Goal: Information Seeking & Learning: Learn about a topic

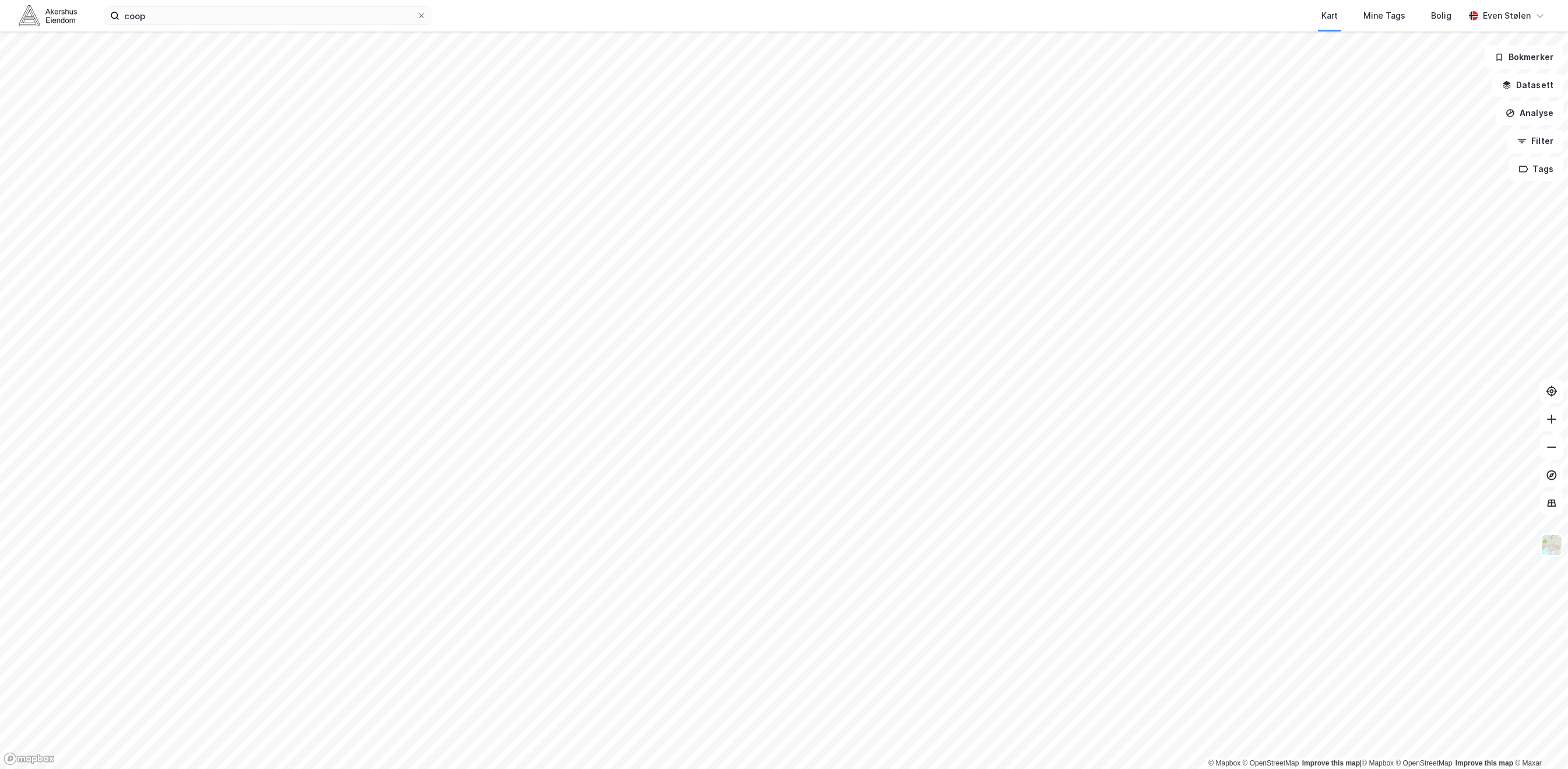
click at [1535, 86] on button "Datasett" at bounding box center [1527, 85] width 71 height 23
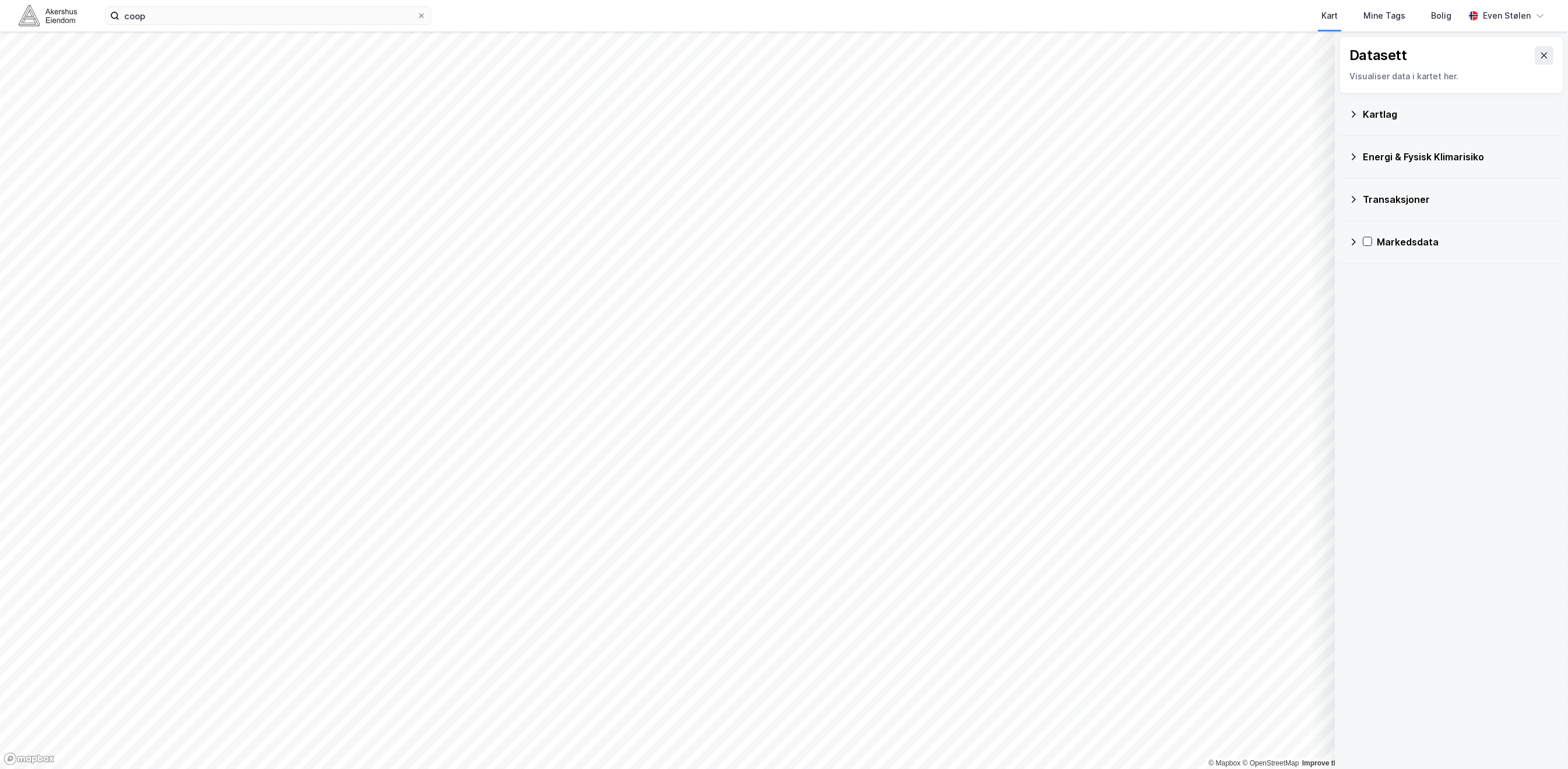
click at [1364, 156] on div "Energi & Fysisk Klimarisiko" at bounding box center [1458, 156] width 191 height 14
drag, startPoint x: 1364, startPoint y: 156, endPoint x: 1368, endPoint y: 109, distance: 47.2
click at [1368, 109] on div "Kartlag" at bounding box center [1458, 114] width 191 height 14
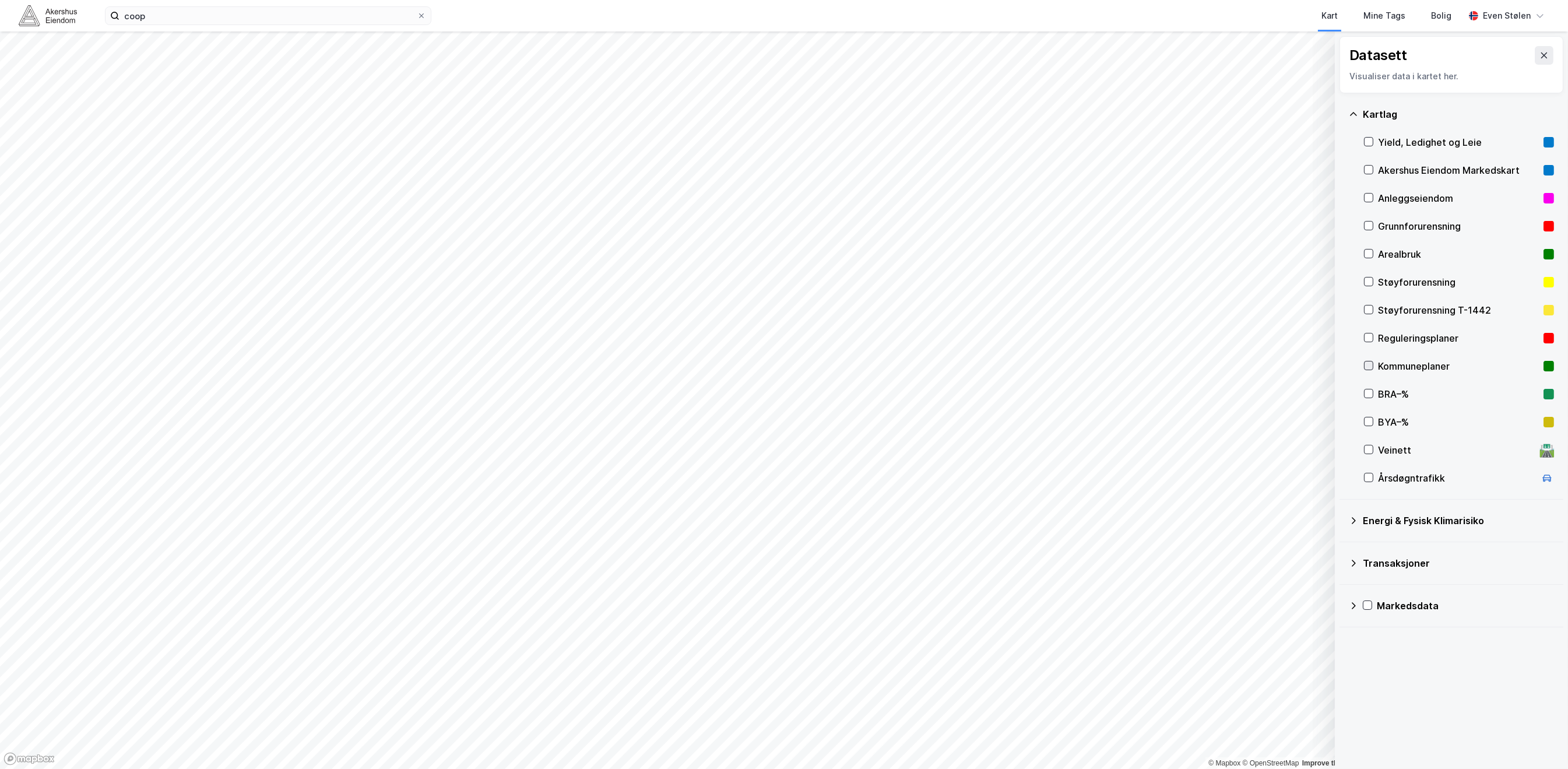
click at [1368, 364] on icon at bounding box center [1368, 366] width 8 height 8
click at [1539, 56] on icon at bounding box center [1544, 56] width 9 height 9
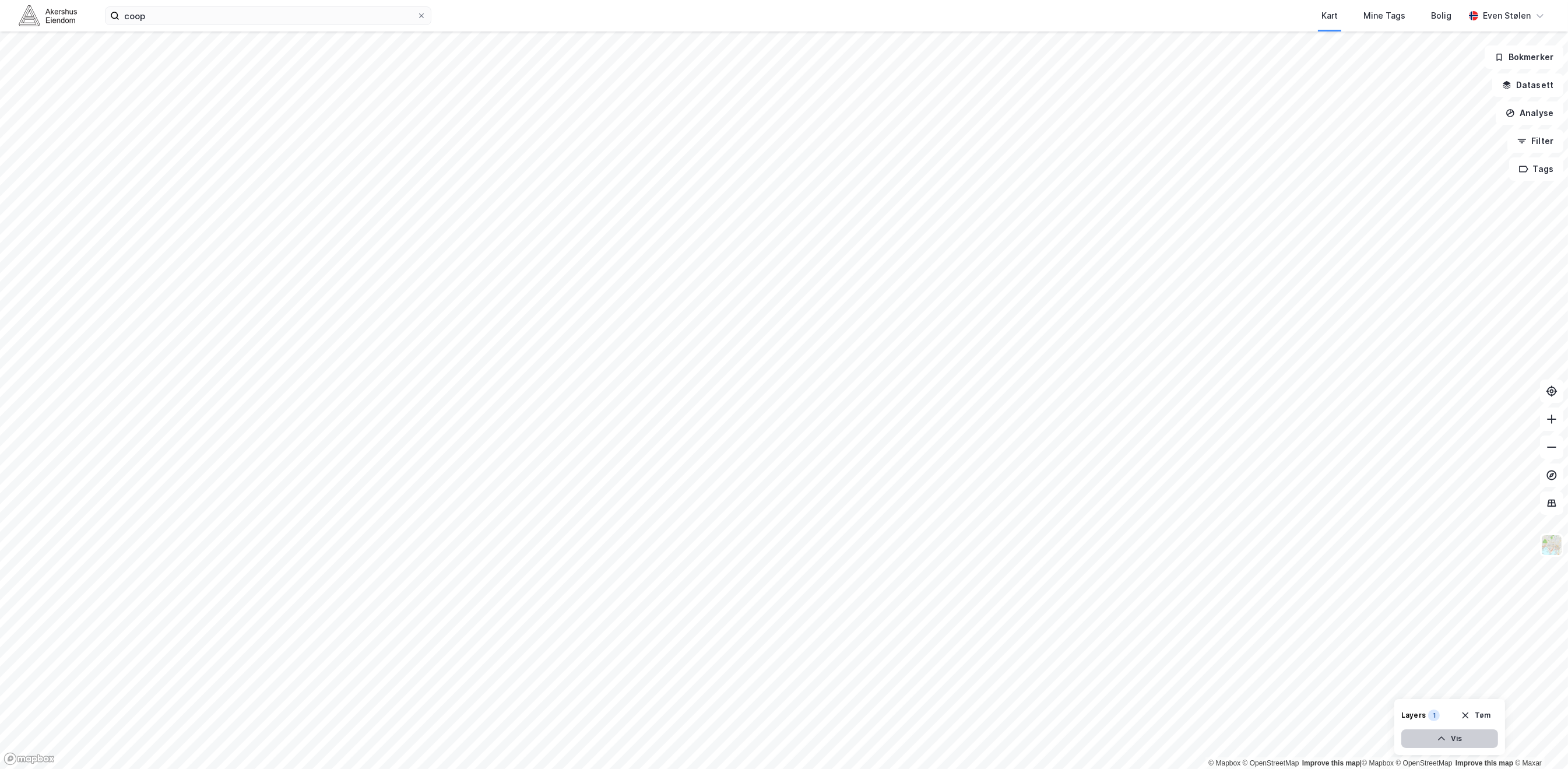
click at [1474, 741] on button "Vis" at bounding box center [1449, 739] width 97 height 19
click at [1528, 86] on button "Datasett" at bounding box center [1527, 85] width 71 height 23
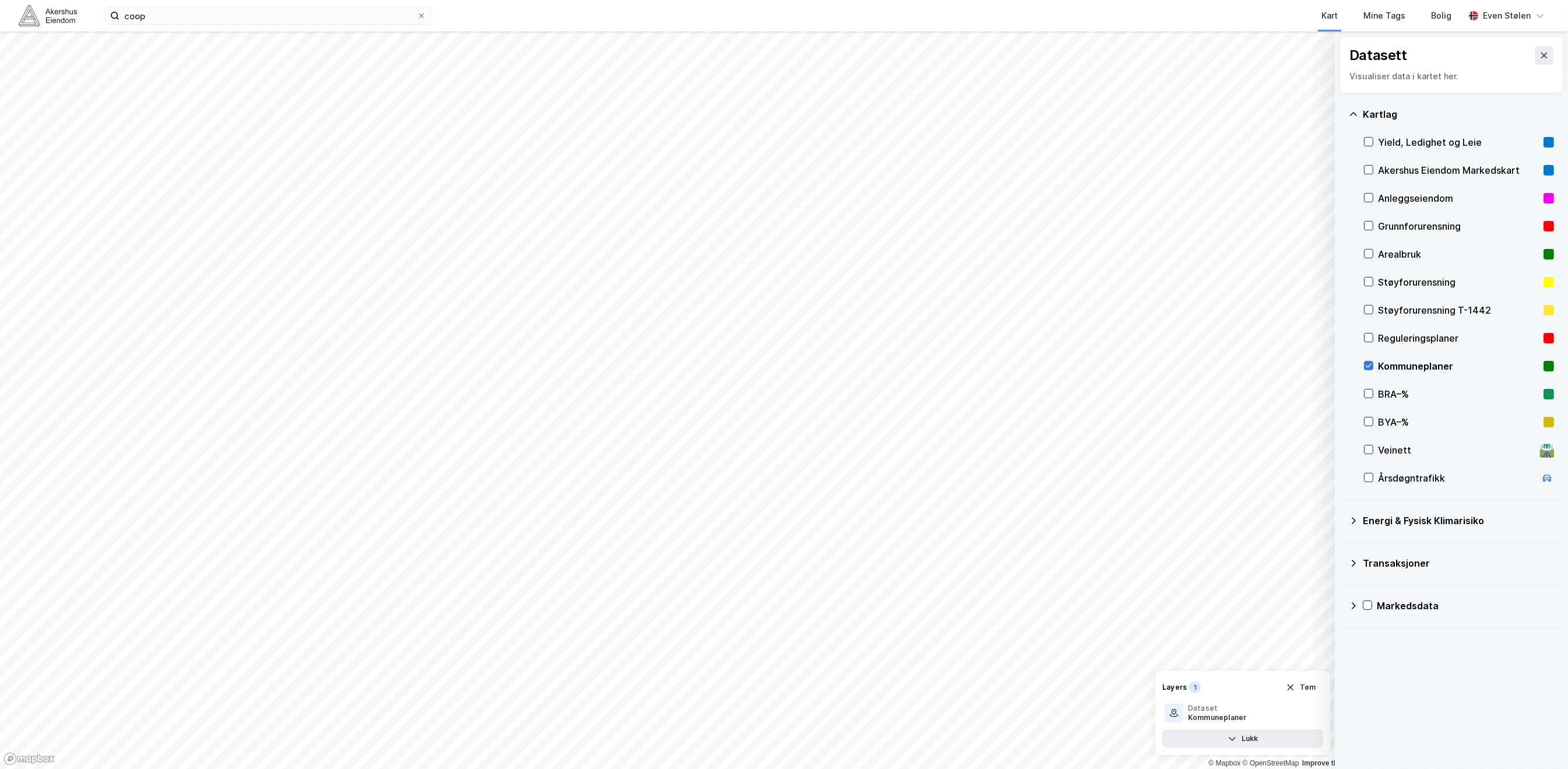
click at [1369, 364] on icon at bounding box center [1368, 366] width 8 height 8
click at [1539, 58] on icon at bounding box center [1544, 56] width 9 height 9
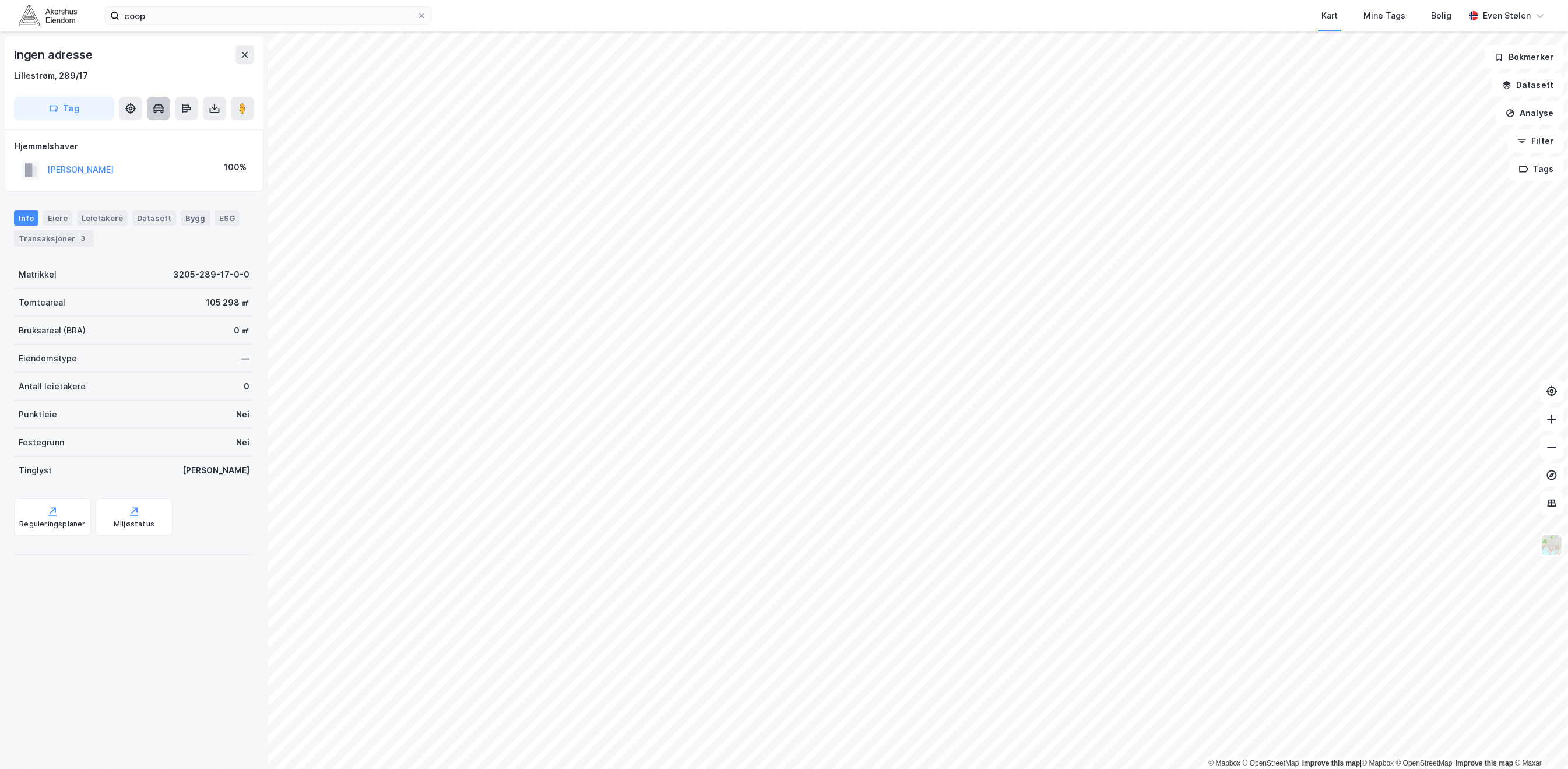
click at [164, 112] on icon at bounding box center [159, 109] width 12 height 12
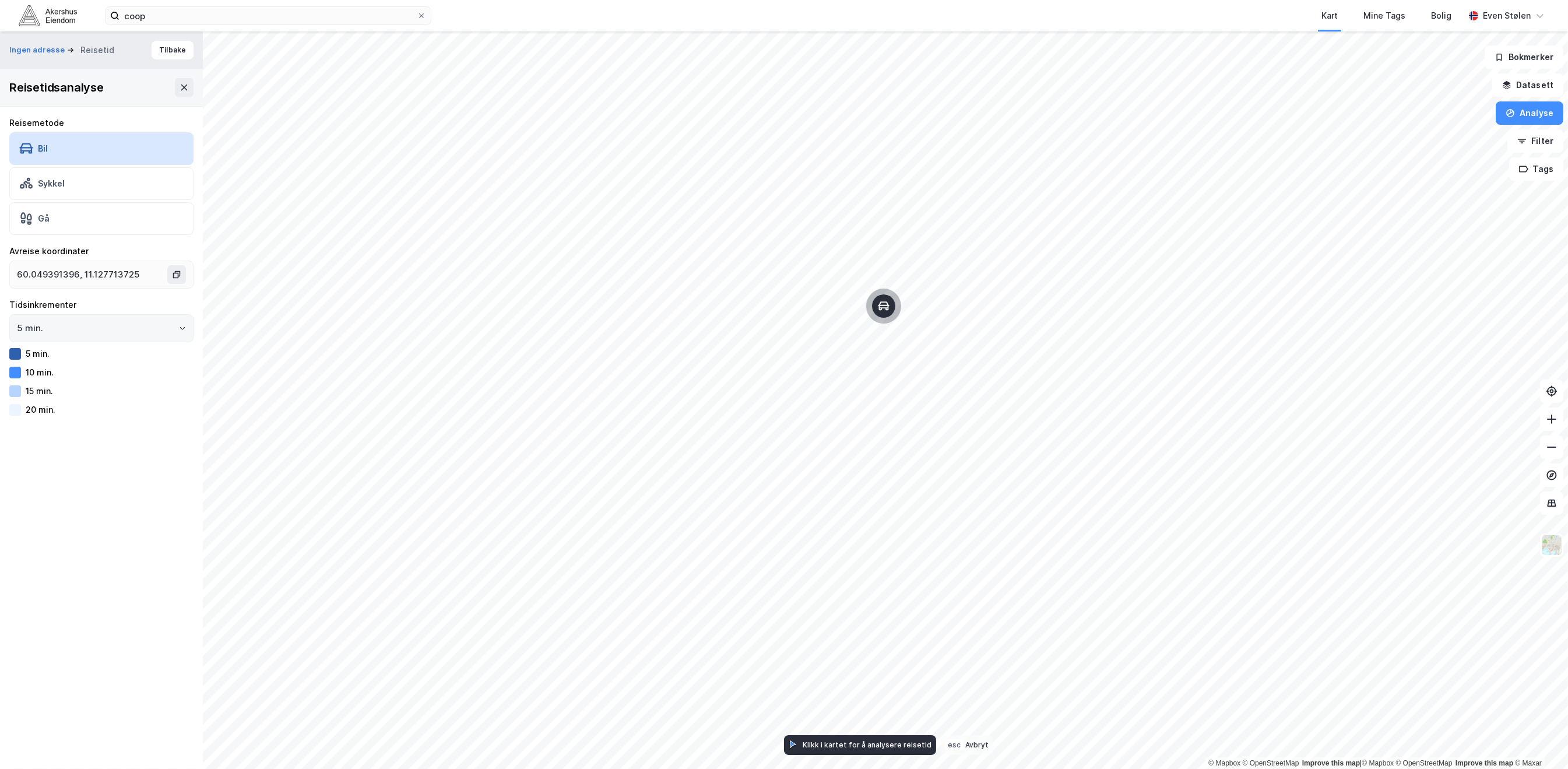
click at [179, 329] on icon "Open" at bounding box center [182, 328] width 7 height 7
drag, startPoint x: 173, startPoint y: 329, endPoint x: 110, endPoint y: 396, distance: 92.0
click at [110, 396] on li "15 min." at bounding box center [95, 396] width 173 height 22
type input "15 min."
click at [156, 58] on button "Tilbake" at bounding box center [172, 50] width 42 height 19
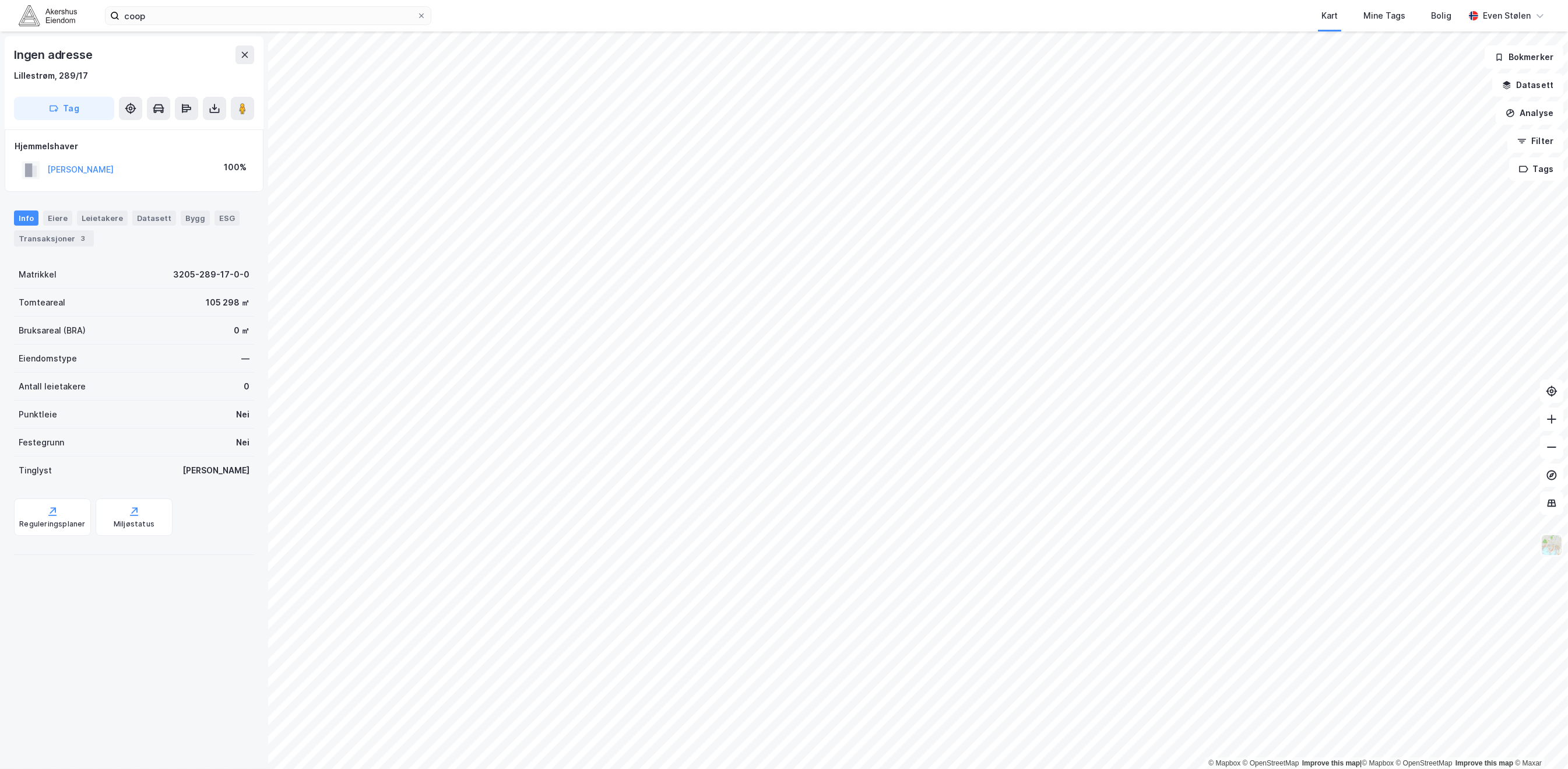
click at [1559, 546] on img at bounding box center [1551, 544] width 22 height 22
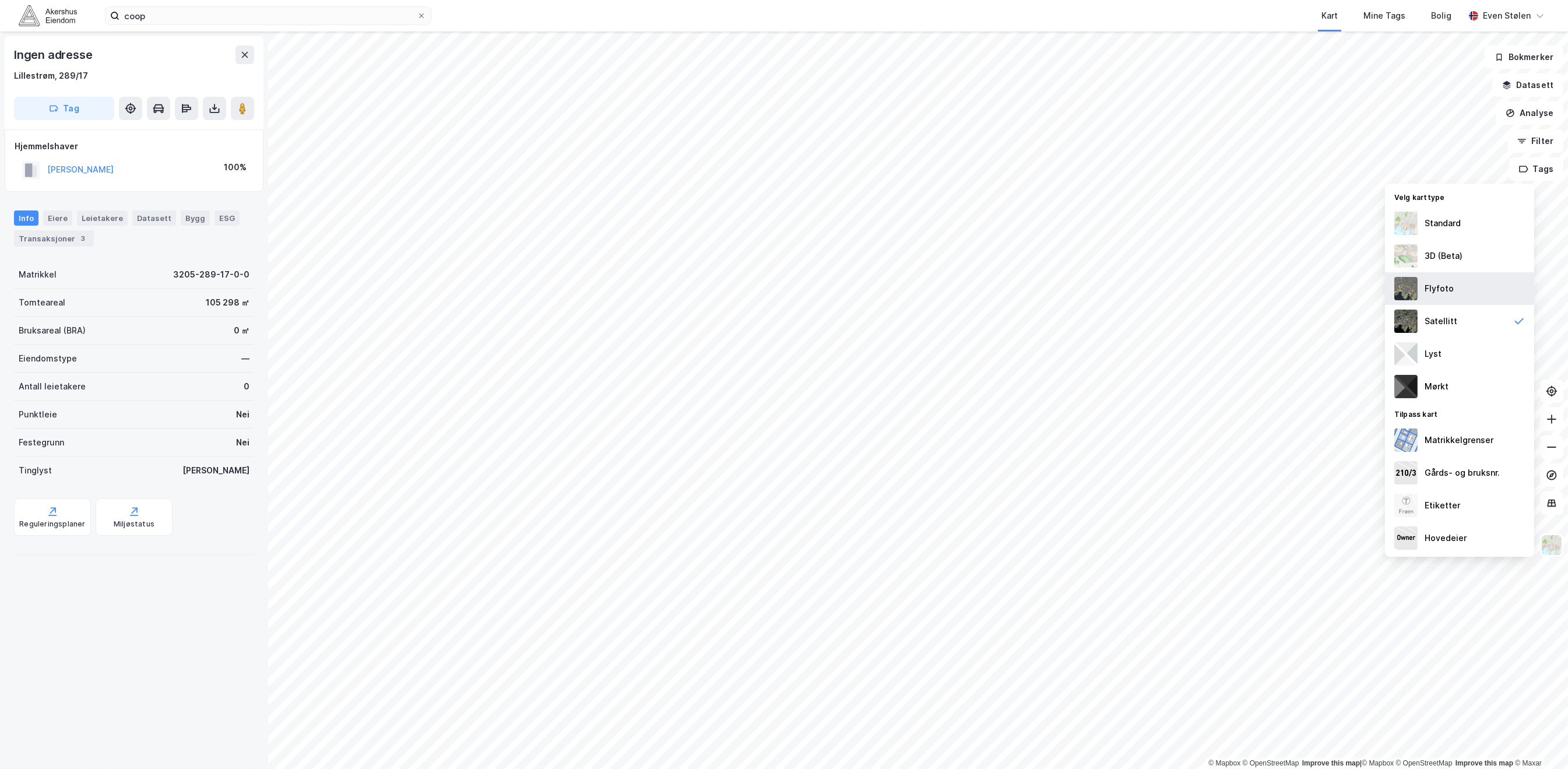
click at [1478, 283] on div "Flyfoto" at bounding box center [1459, 288] width 149 height 32
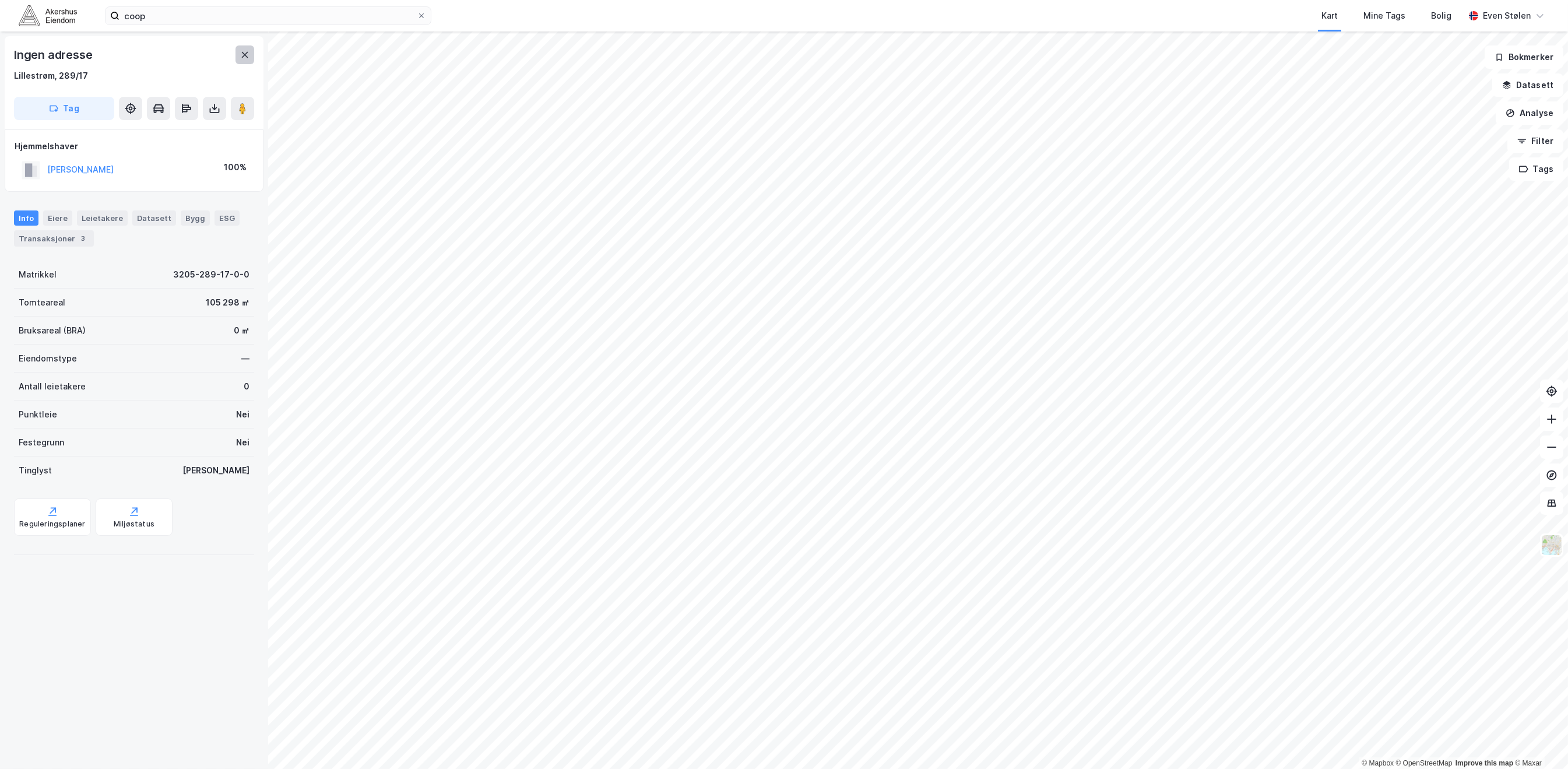
click at [244, 56] on icon at bounding box center [245, 55] width 9 height 9
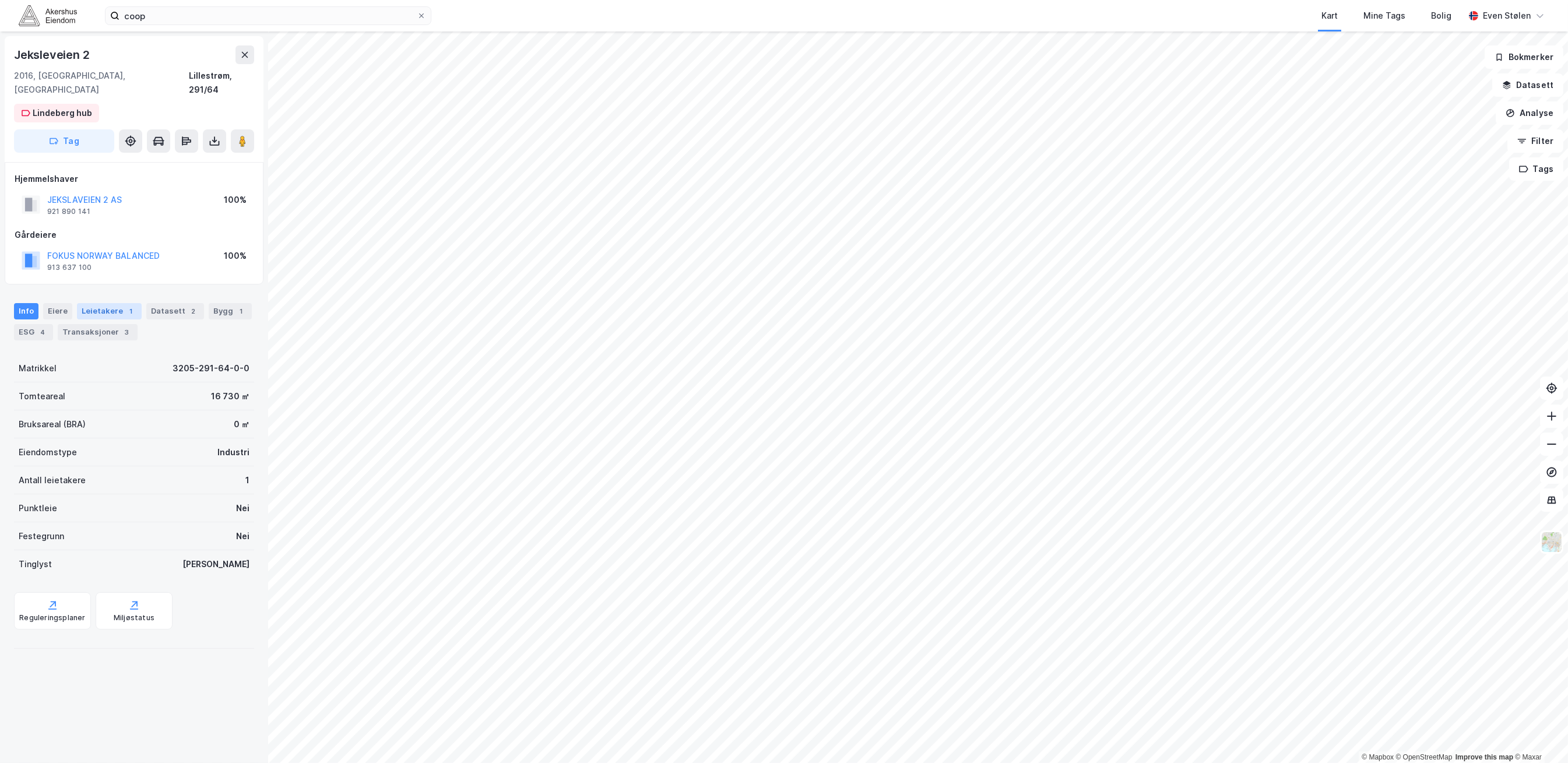
click at [99, 303] on div "Leietakere 1" at bounding box center [109, 311] width 65 height 17
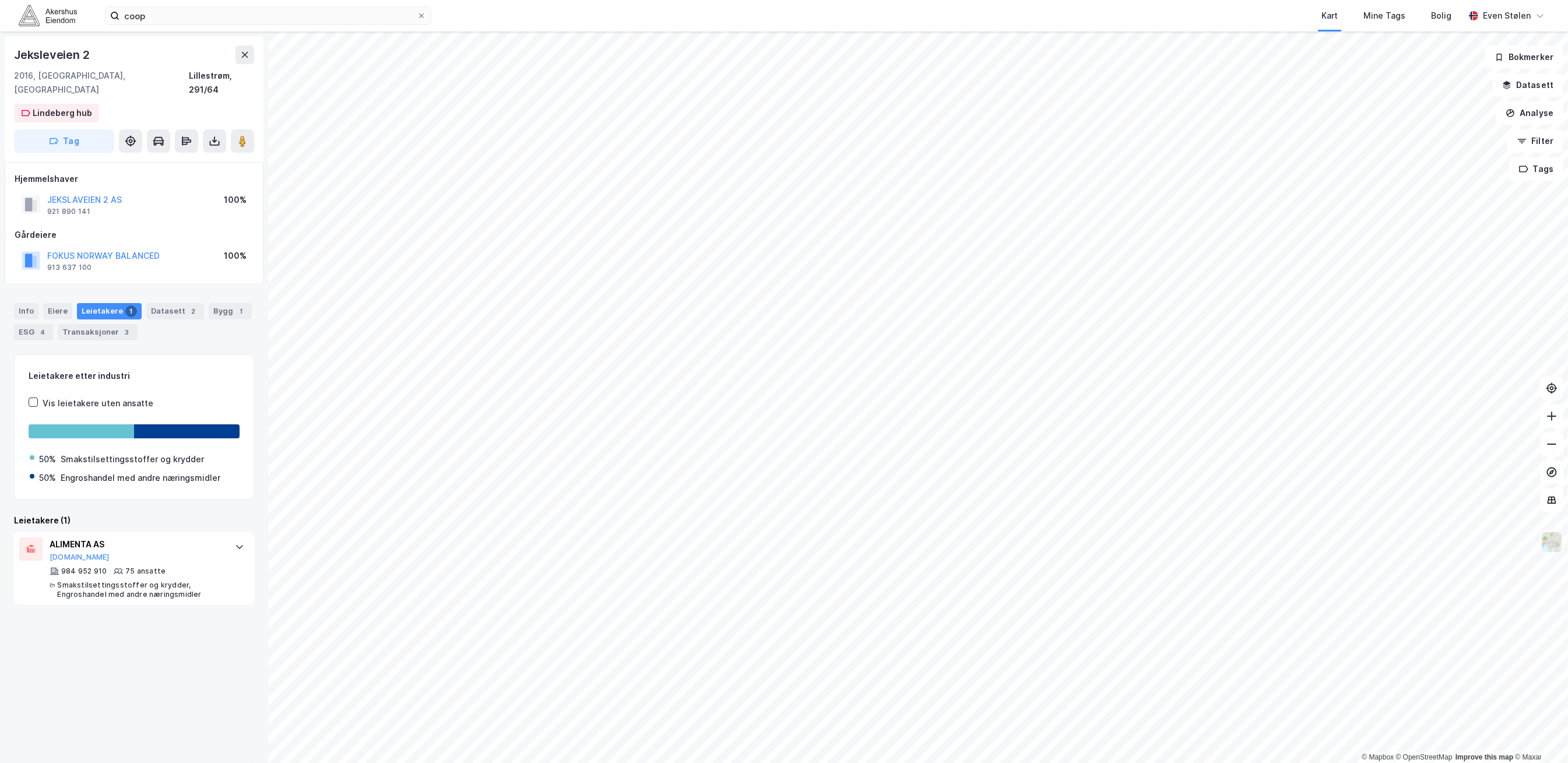
click at [1555, 546] on img at bounding box center [1551, 542] width 22 height 22
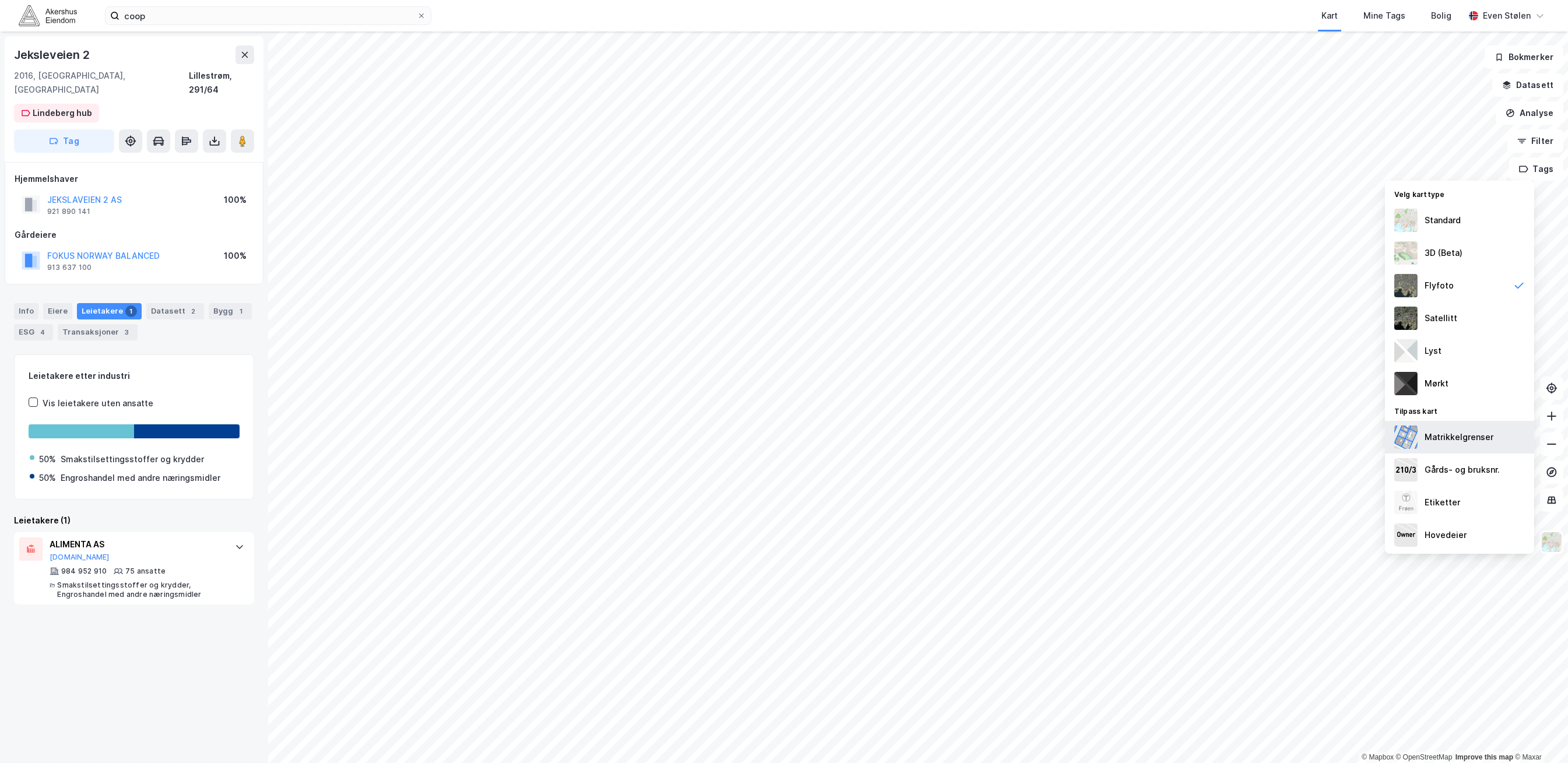
click at [1479, 444] on div "Matrikkelgrenser" at bounding box center [1459, 437] width 69 height 14
click at [1471, 505] on div "Etiketter" at bounding box center [1459, 502] width 149 height 32
click at [1467, 536] on div "Hovedeier" at bounding box center [1459, 534] width 149 height 32
click at [62, 552] on button "[DOMAIN_NAME]" at bounding box center [79, 557] width 60 height 9
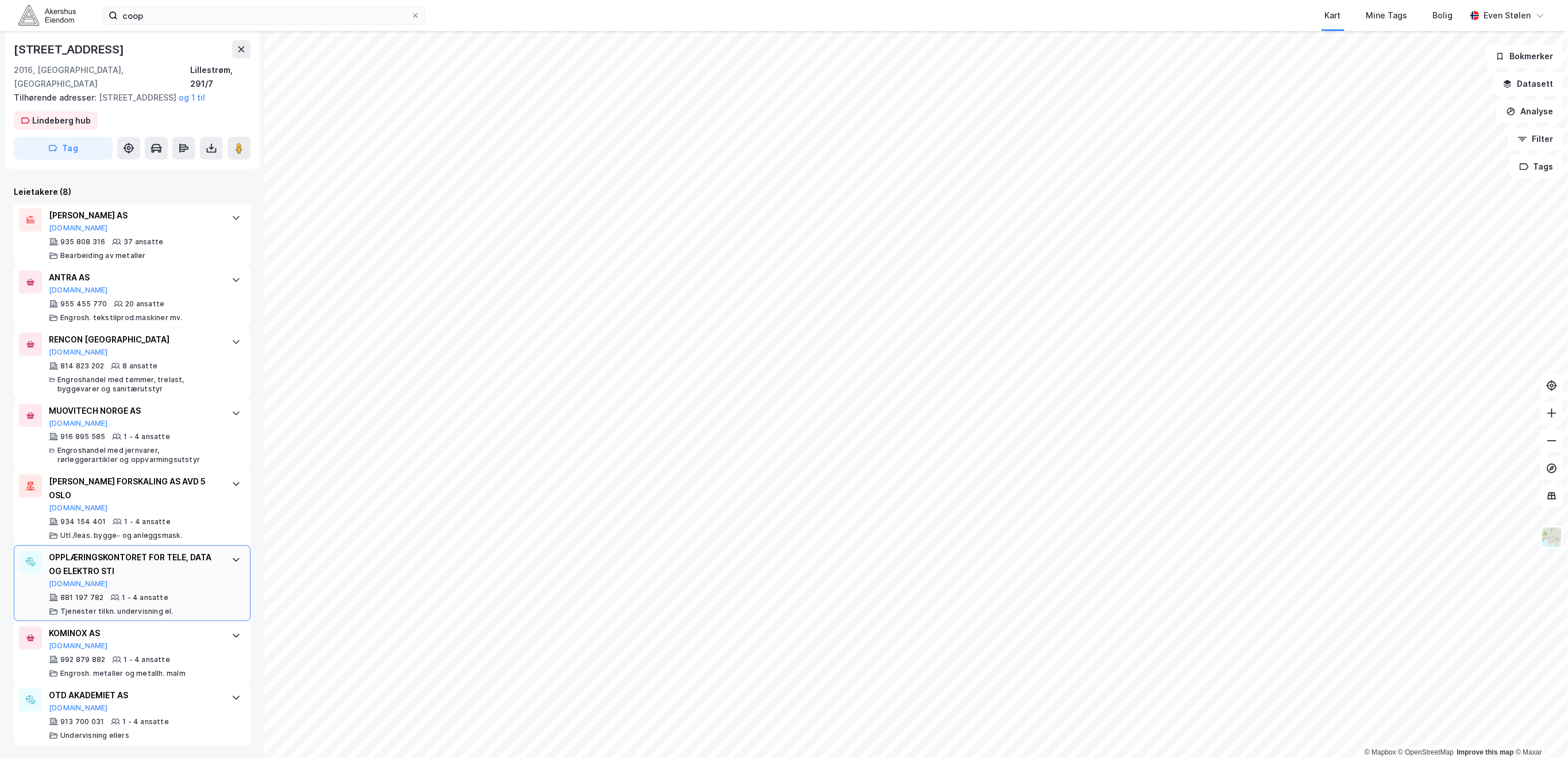
scroll to position [382, 0]
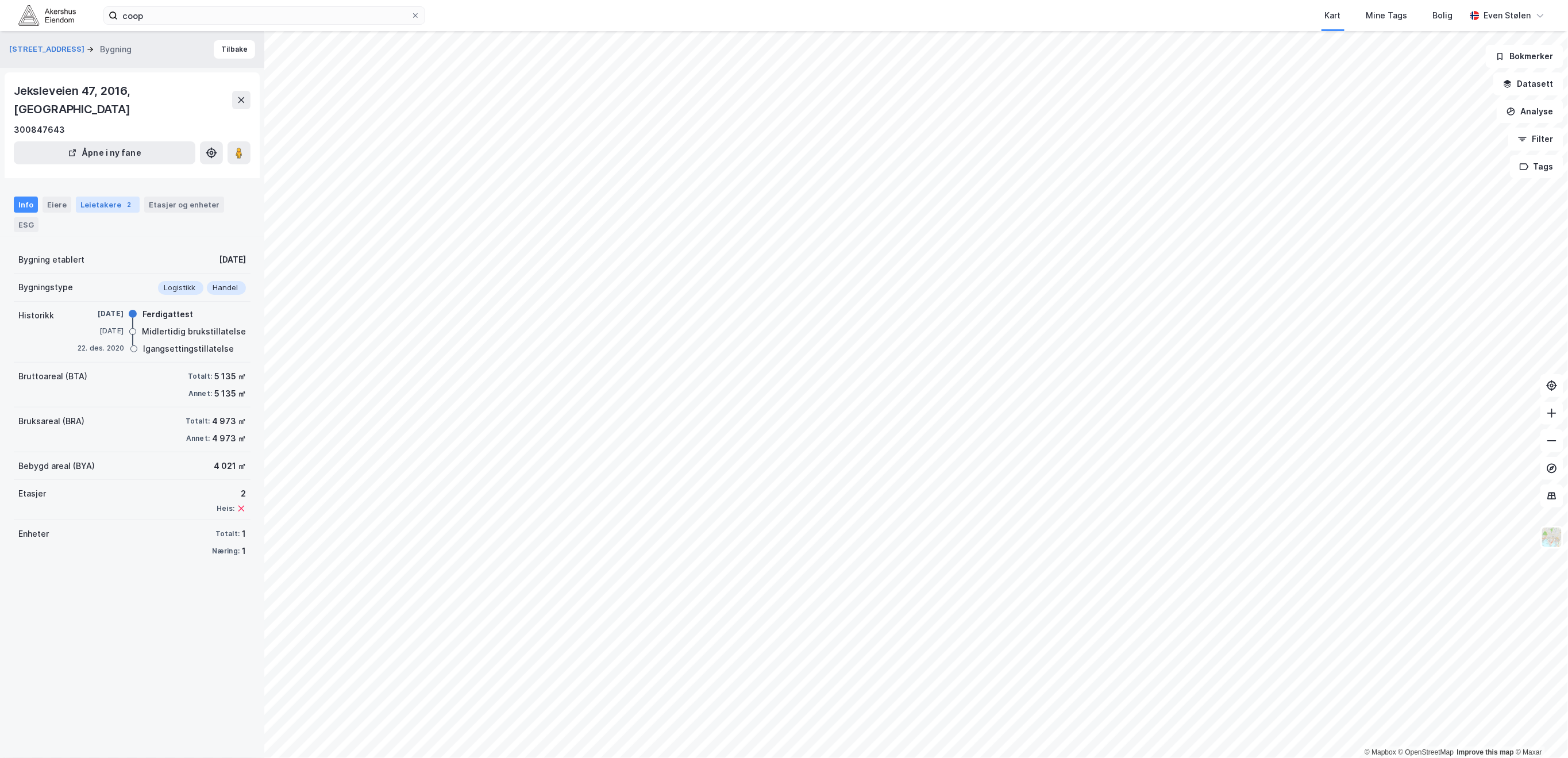
click at [99, 197] on div "Leietakere 2" at bounding box center [108, 204] width 64 height 16
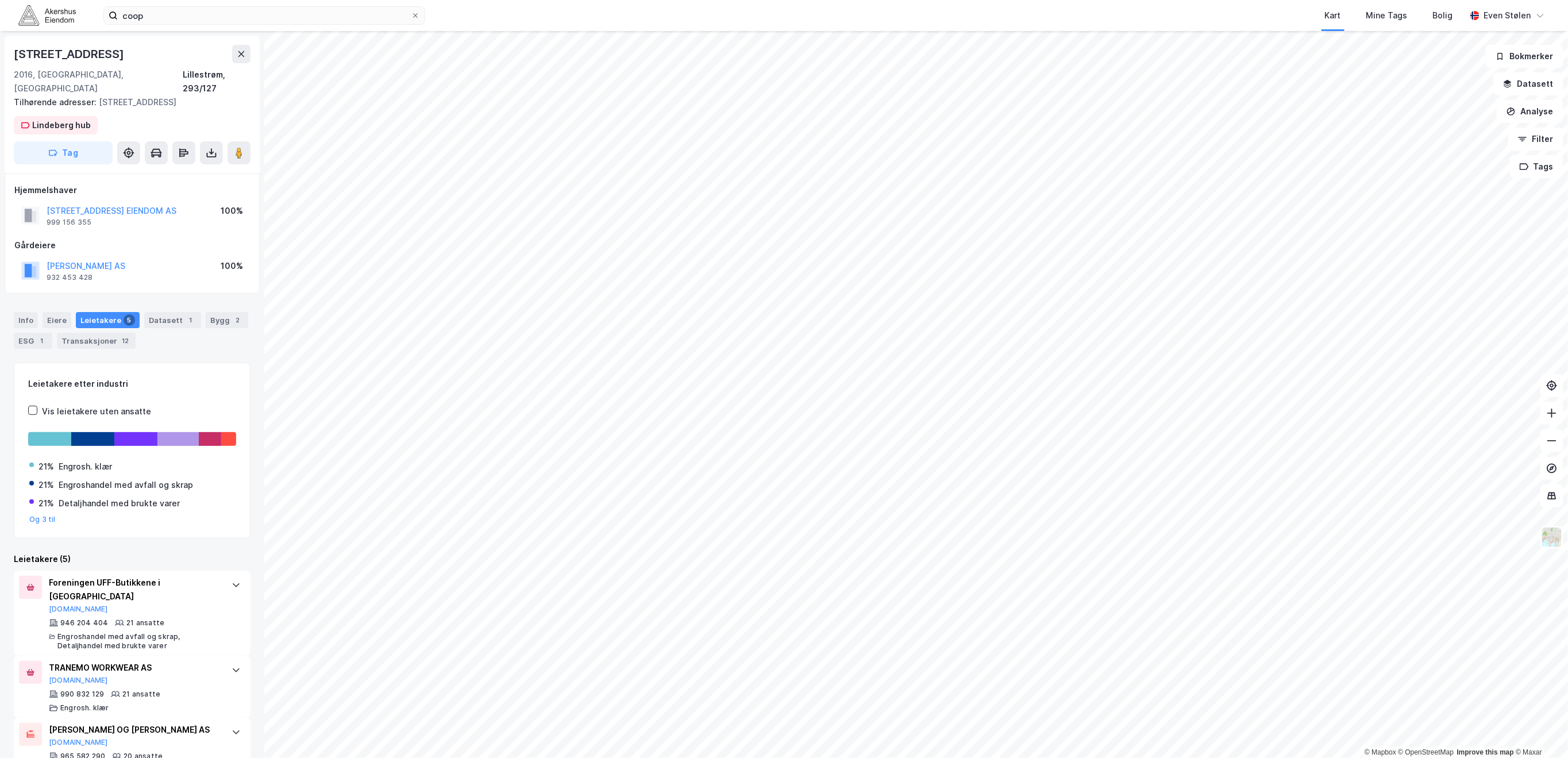
scroll to position [132, 0]
